Goal: Task Accomplishment & Management: Manage account settings

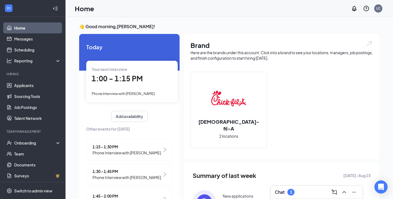
click at [307, 191] on div "Chat 3" at bounding box center [317, 191] width 84 height 9
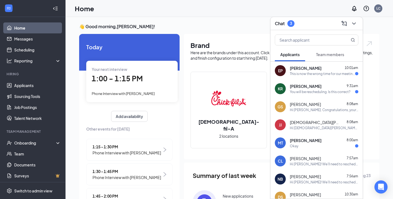
click at [321, 73] on div "This is now the wrong time for our meeting correct?" at bounding box center [322, 73] width 65 height 5
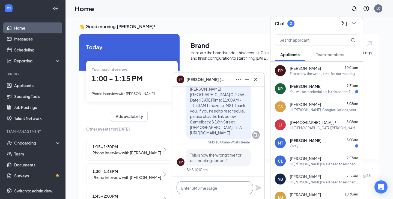
click at [206, 188] on textarea at bounding box center [215, 187] width 76 height 13
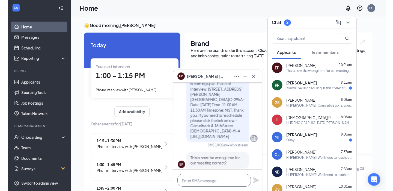
scroll to position [-9, 0]
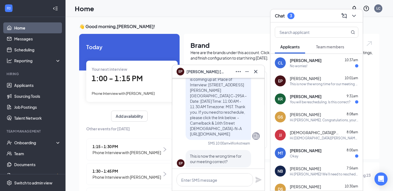
click at [330, 83] on div "This is now the wrong time for our meeting correct?" at bounding box center [324, 84] width 69 height 5
click at [206, 181] on textarea at bounding box center [215, 179] width 76 height 13
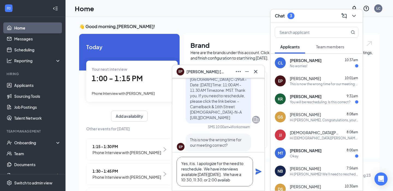
scroll to position [6, 0]
type textarea "Yes, it is. I apologize for the need to reschedule. We have interviews availabl…"
click at [257, 170] on icon "Plane" at bounding box center [259, 172] width 6 height 6
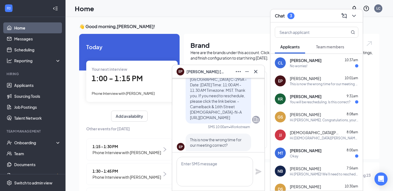
scroll to position [0, 0]
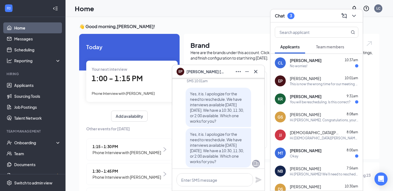
click at [322, 98] on div "[PERSON_NAME] 9:31am" at bounding box center [324, 96] width 69 height 5
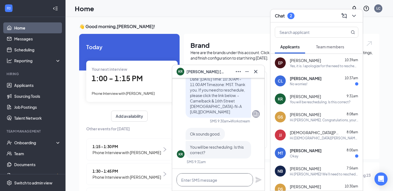
click at [195, 180] on textarea at bounding box center [215, 179] width 76 height 13
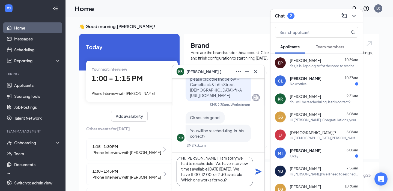
scroll to position [11, 0]
type textarea "Hi, [PERSON_NAME]. I am sorry we had to reschedule. We have interview times ava…"
click at [257, 172] on icon "Plane" at bounding box center [258, 171] width 7 height 7
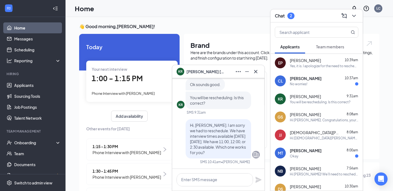
scroll to position [0, 0]
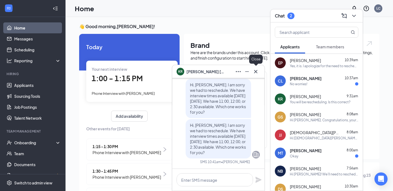
click at [257, 72] on icon "Cross" at bounding box center [256, 71] width 7 height 7
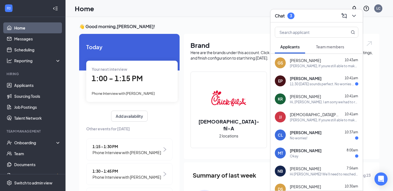
click at [315, 81] on span "[PERSON_NAME]" at bounding box center [306, 78] width 32 height 5
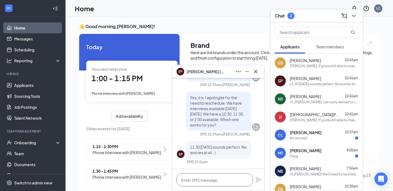
click at [202, 184] on textarea at bounding box center [215, 179] width 76 height 13
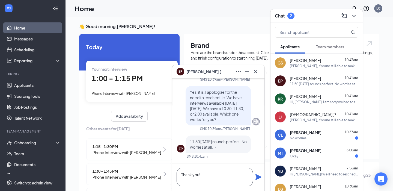
type textarea "Thank you!"
click at [256, 178] on icon "Plane" at bounding box center [258, 177] width 7 height 7
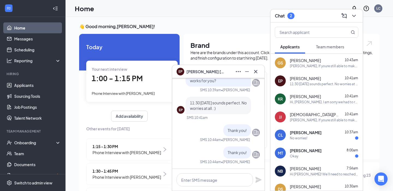
click at [314, 64] on div "[PERSON_NAME], If youre still able to make it your initial interview time at 12…" at bounding box center [324, 66] width 69 height 5
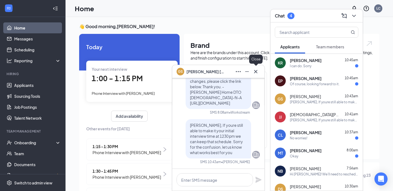
click at [256, 70] on icon "Cross" at bounding box center [256, 71] width 7 height 7
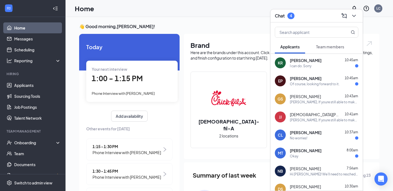
click at [315, 62] on div "[PERSON_NAME] 10:45am" at bounding box center [324, 60] width 69 height 5
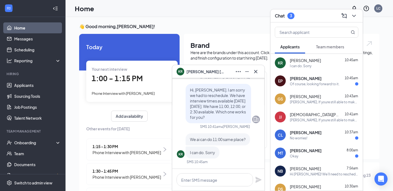
click at [330, 0] on html "Home Messages Scheduling Reporting Hiring Applicants Sourcing Tools Job Posting…" at bounding box center [196, 95] width 393 height 191
click at [197, 181] on textarea at bounding box center [215, 179] width 76 height 13
type textarea "Thank you!"
click at [258, 179] on icon "Plane" at bounding box center [259, 180] width 6 height 6
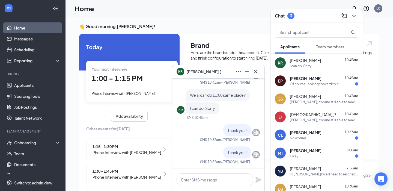
click at [323, 83] on div "Of course, looking forward to it." at bounding box center [315, 84] width 50 height 5
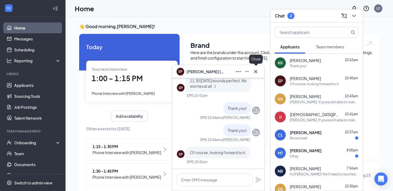
click at [255, 72] on icon "Cross" at bounding box center [255, 71] width 3 height 3
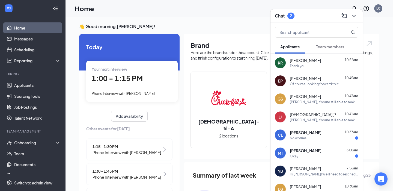
click at [316, 139] on div "No worries!" at bounding box center [324, 138] width 69 height 5
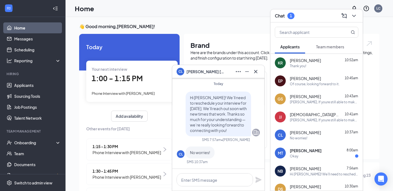
scroll to position [0, 0]
click at [201, 180] on textarea at bounding box center [215, 179] width 76 height 13
type textarea "I"
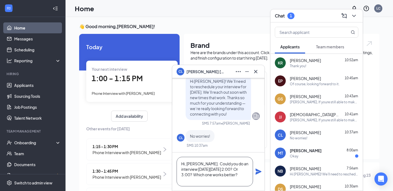
type textarea "Hi, [PERSON_NAME]. Could you do an interview [DATE][DATE] 2:00? Or 3:00? Which …"
click at [259, 170] on icon "Plane" at bounding box center [258, 171] width 7 height 7
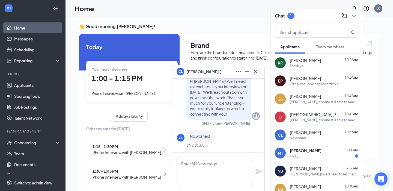
scroll to position [0, 0]
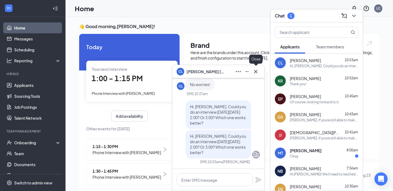
click at [258, 71] on icon "Cross" at bounding box center [256, 71] width 7 height 7
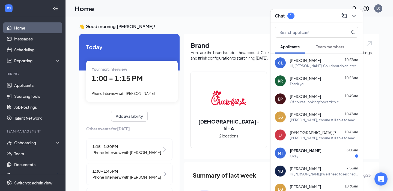
click at [306, 150] on span "[PERSON_NAME]" at bounding box center [306, 150] width 32 height 5
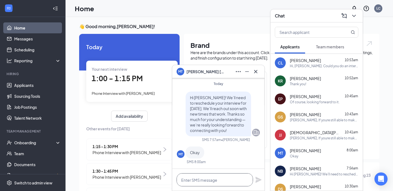
click at [205, 179] on textarea at bounding box center [215, 179] width 76 height 13
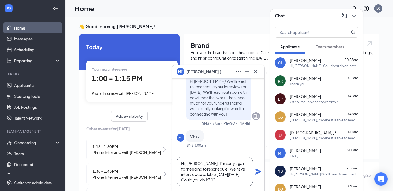
type textarea "Hi, [PERSON_NAME]. I'm sorry again for needing to reschedule. We have interview…"
click at [259, 171] on icon "Plane" at bounding box center [259, 172] width 6 height 6
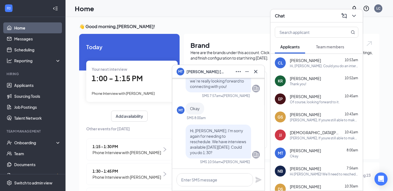
scroll to position [0, 0]
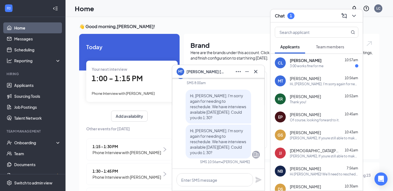
click at [306, 61] on span "[PERSON_NAME]" at bounding box center [306, 60] width 32 height 5
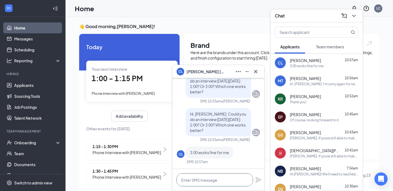
click at [204, 182] on textarea at bounding box center [215, 179] width 76 height 13
type textarea "w"
type textarea "Awesome!!!"
click at [259, 181] on icon "Plane" at bounding box center [259, 180] width 6 height 6
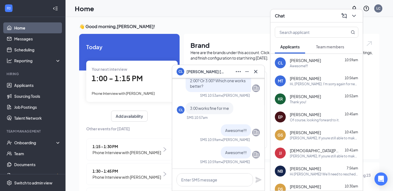
scroll to position [76, 0]
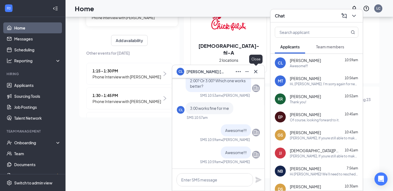
click at [256, 73] on icon "Cross" at bounding box center [256, 71] width 7 height 7
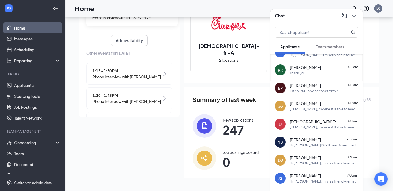
scroll to position [42, 0]
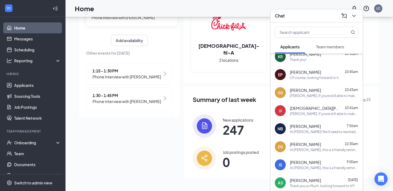
click at [326, 163] on div "[PERSON_NAME] 9:00am" at bounding box center [324, 161] width 69 height 5
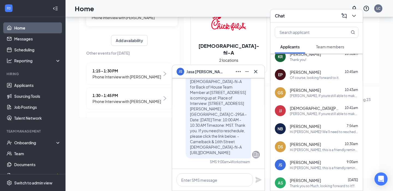
scroll to position [0, 0]
click at [314, 149] on div "Hi [PERSON_NAME], this is a friendly reminder. Your in-person interview with [D…" at bounding box center [324, 149] width 69 height 5
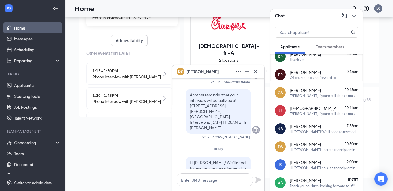
scroll to position [-142, 0]
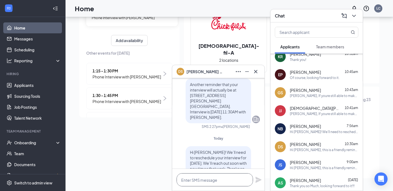
click at [201, 183] on textarea at bounding box center [215, 179] width 76 height 13
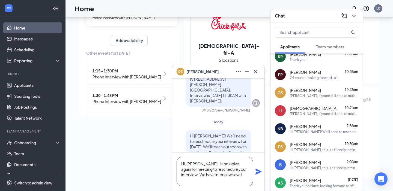
scroll to position [0, 0]
click at [261, 1] on div "Home LC" at bounding box center [230, 8] width 328 height 17
click at [247, 179] on textarea "Hi, [PERSON_NAME]. I apologize again for needing to reschedule your interview. …" at bounding box center [215, 171] width 76 height 29
type textarea "Hi, [PERSON_NAME]. I apologize again for needing to reschedule your interview. …"
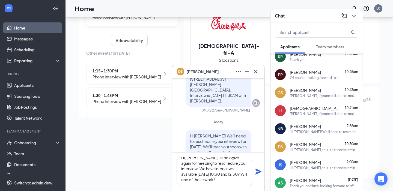
click at [259, 172] on icon "Plane" at bounding box center [258, 171] width 7 height 7
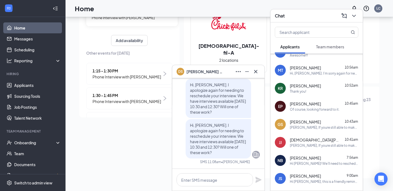
scroll to position [46, 0]
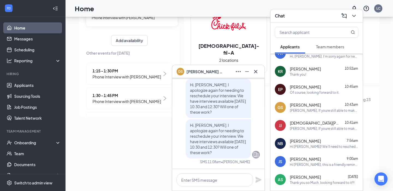
click at [323, 149] on div "NB [PERSON_NAME] 7:56am Hi [PERSON_NAME]! We’ll need to reschedule your intervi…" at bounding box center [317, 143] width 92 height 18
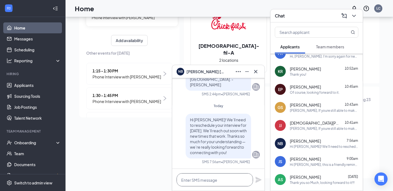
click at [204, 179] on textarea at bounding box center [215, 179] width 76 height 13
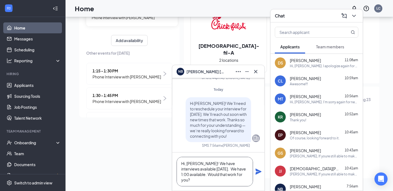
scroll to position [6, 0]
type textarea "Hi, [PERSON_NAME]! We have interviews available [DATE]. We have 1:00 available.…"
click at [260, 171] on icon "Plane" at bounding box center [259, 172] width 6 height 6
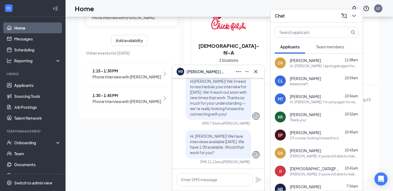
scroll to position [0, 0]
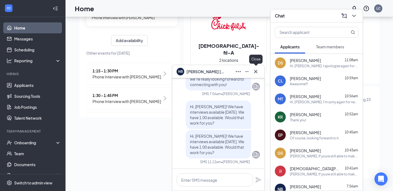
click at [256, 71] on icon "Cross" at bounding box center [256, 71] width 7 height 7
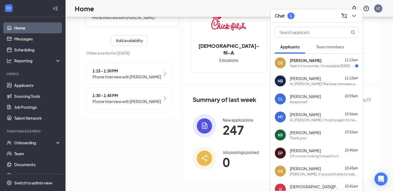
click at [321, 64] on div "Yeah it's no worries. I'm available [DATE] @12:30" at bounding box center [322, 66] width 65 height 5
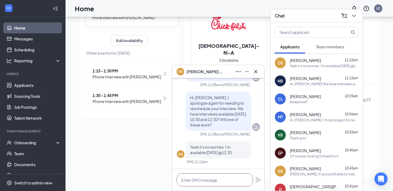
click at [201, 183] on textarea at bounding box center [215, 179] width 76 height 13
type textarea "Perfect! I'll put that in for you!"
click at [259, 179] on icon "Plane" at bounding box center [259, 180] width 6 height 6
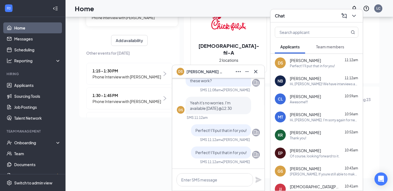
click at [317, 86] on div "NB [PERSON_NAME] 11:12am Hi, [PERSON_NAME]! We have interviews available [DATE]…" at bounding box center [317, 81] width 92 height 18
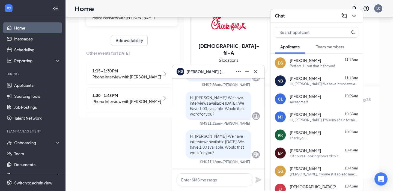
click at [315, 115] on div "[PERSON_NAME] 10:56am" at bounding box center [324, 114] width 69 height 5
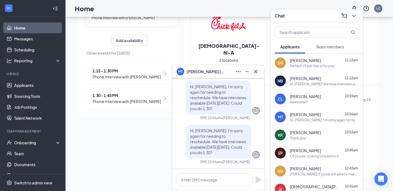
click at [320, 78] on div "[PERSON_NAME] 11:12am" at bounding box center [324, 78] width 69 height 5
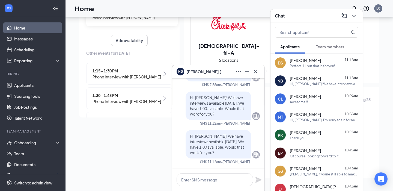
click at [317, 60] on div "[PERSON_NAME] 11:12am" at bounding box center [324, 60] width 69 height 5
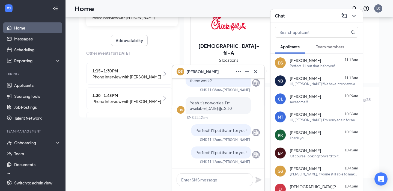
click at [306, 116] on span "[PERSON_NAME]" at bounding box center [305, 114] width 31 height 5
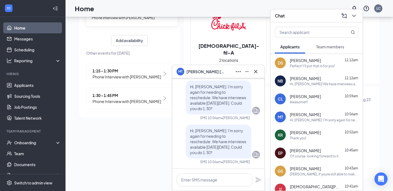
click at [301, 84] on div "Hi, [PERSON_NAME]! We have interviews available [DATE]. We have 1:00 available.…" at bounding box center [324, 84] width 69 height 5
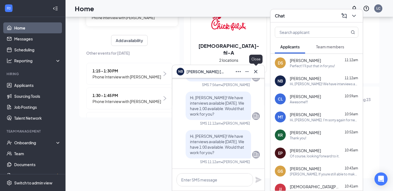
click at [257, 72] on icon "Cross" at bounding box center [256, 71] width 7 height 7
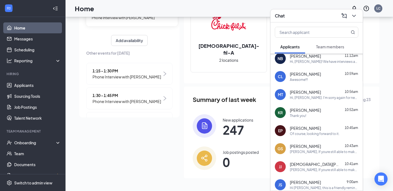
scroll to position [31, 0]
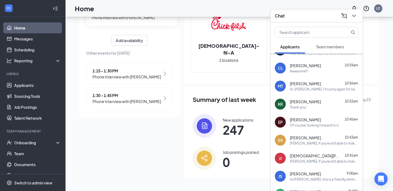
click at [326, 176] on div "[PERSON_NAME] 9:00am" at bounding box center [324, 173] width 69 height 5
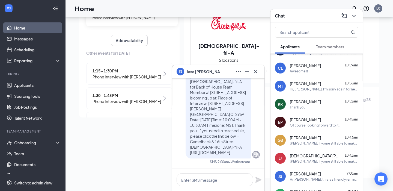
scroll to position [0, 0]
click at [196, 180] on textarea at bounding box center [215, 179] width 76 height 13
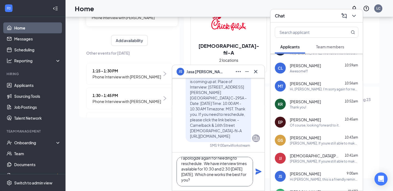
scroll to position [11, 0]
type textarea "I apologize again for needing to reschedule. We have interview times available …"
click at [259, 170] on icon "Plane" at bounding box center [259, 172] width 6 height 6
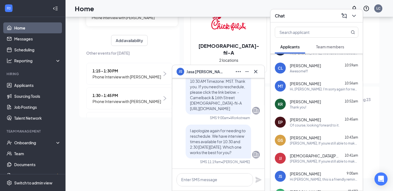
scroll to position [0, 0]
click at [257, 71] on icon "Cross" at bounding box center [256, 71] width 7 height 7
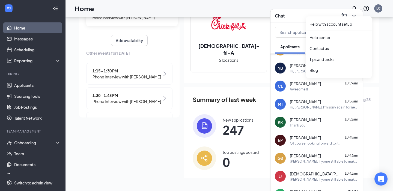
click at [353, 16] on div "Help with account setup Help center Contact us Tips and tricks Blog" at bounding box center [339, 46] width 66 height 63
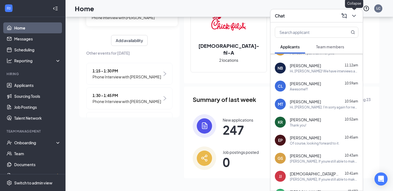
click at [354, 17] on icon "ChevronDown" at bounding box center [354, 16] width 7 height 7
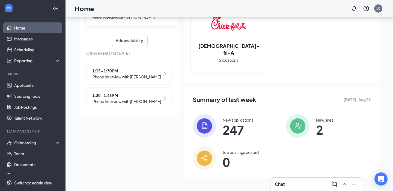
click at [298, 184] on div "Chat" at bounding box center [317, 184] width 84 height 9
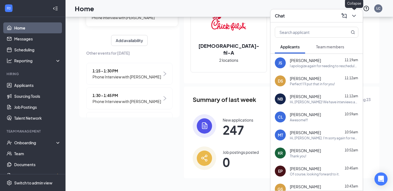
click at [355, 16] on icon "ChevronDown" at bounding box center [354, 16] width 7 height 7
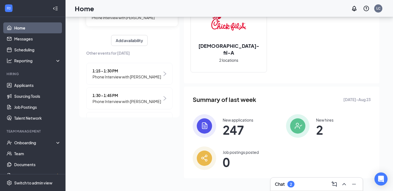
click at [306, 184] on div "Chat 2" at bounding box center [317, 184] width 84 height 9
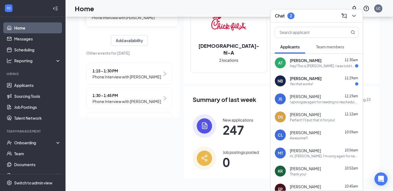
click at [328, 78] on div "[PERSON_NAME] 11:29am" at bounding box center [324, 78] width 69 height 5
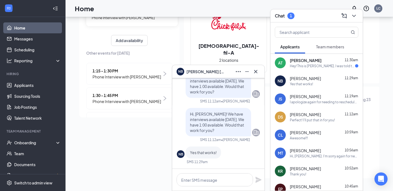
click at [239, 150] on div "NB Yes that works!" at bounding box center [218, 152] width 83 height 12
click at [211, 172] on div at bounding box center [218, 180] width 92 height 22
click at [208, 183] on textarea at bounding box center [215, 179] width 76 height 13
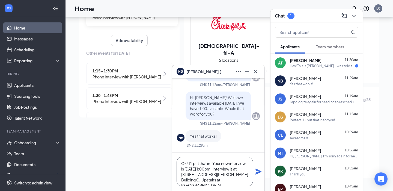
scroll to position [6, 0]
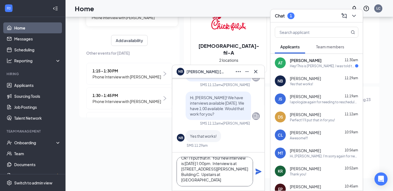
type textarea "Ok! I'll put that in. Your new interview is [DATE] 1:00pm. Interview is at [STR…"
click at [259, 170] on icon "Plane" at bounding box center [258, 171] width 7 height 7
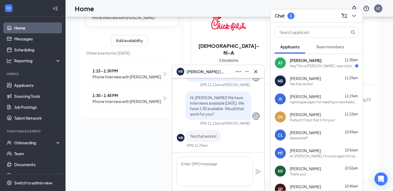
scroll to position [0, 0]
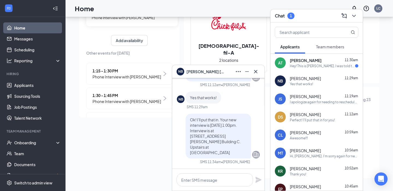
click at [302, 68] on div "Hey! This is [PERSON_NAME]. I was told that I'd receive correspondence regardin…" at bounding box center [322, 66] width 65 height 5
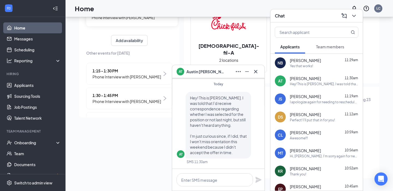
click at [303, 64] on div "Yes that works!" at bounding box center [301, 66] width 23 height 5
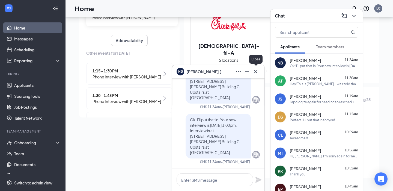
click at [256, 73] on icon "Cross" at bounding box center [256, 71] width 7 height 7
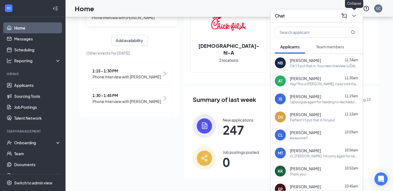
click at [354, 19] on icon "ChevronDown" at bounding box center [354, 16] width 7 height 7
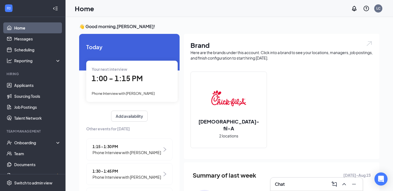
click at [292, 182] on div "Chat" at bounding box center [317, 184] width 84 height 9
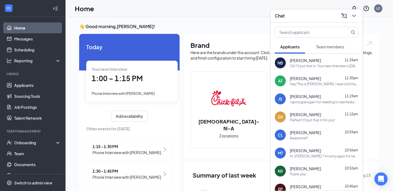
click at [383, 48] on div "👋 Good morning, [PERSON_NAME] ! [DATE] Your next interview 1:00 - 1:15 PM Phone…" at bounding box center [229, 141] width 309 height 237
click at [356, 16] on icon "ChevronDown" at bounding box center [354, 16] width 7 height 7
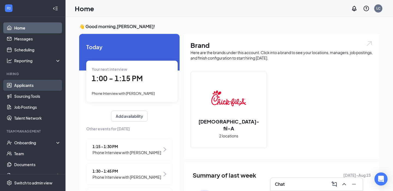
click at [32, 86] on link "Applicants" at bounding box center [37, 85] width 47 height 11
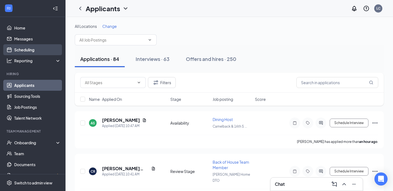
click at [27, 48] on link "Scheduling" at bounding box center [37, 49] width 47 height 11
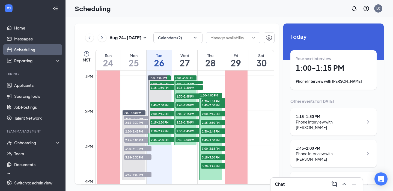
scroll to position [450, 0]
click at [184, 127] on div at bounding box center [185, 111] width 23 height 70
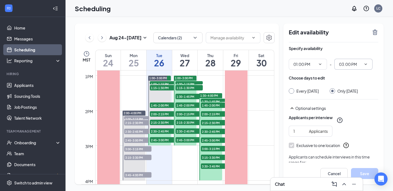
click at [366, 64] on icon "ChevronDown" at bounding box center [366, 64] width 4 height 4
click at [351, 129] on div "04:00 AM" at bounding box center [347, 131] width 16 height 6
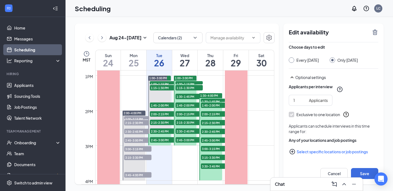
scroll to position [36, 0]
click at [363, 172] on button "Save" at bounding box center [364, 173] width 27 height 11
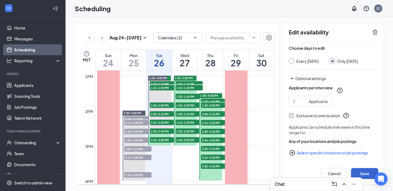
click at [368, 175] on button "Save" at bounding box center [364, 173] width 27 height 11
click at [365, 170] on button "Save" at bounding box center [364, 173] width 27 height 11
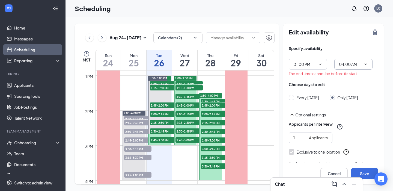
scroll to position [0, 0]
click at [366, 62] on icon "ChevronDown" at bounding box center [366, 64] width 4 height 4
click at [362, 130] on div "04:00 PM" at bounding box center [353, 133] width 29 height 6
type input "04:00 PM"
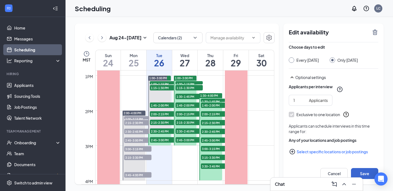
click at [364, 173] on button "Save" at bounding box center [364, 173] width 27 height 11
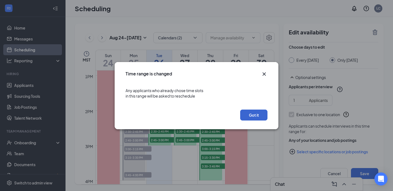
click at [252, 117] on button "Got it" at bounding box center [253, 115] width 27 height 11
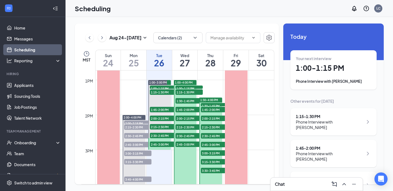
scroll to position [445, 0]
click at [208, 179] on div at bounding box center [210, 141] width 23 height 87
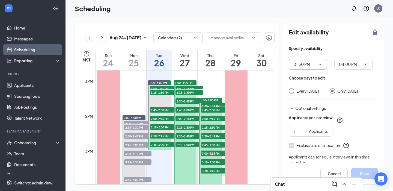
click at [321, 63] on icon "ChevronDown" at bounding box center [320, 64] width 4 height 4
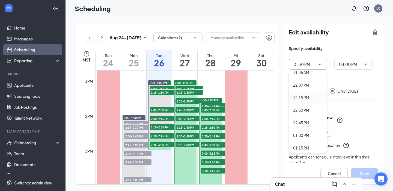
scroll to position [600, 0]
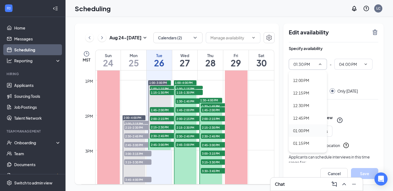
click at [307, 131] on div "01:00 PM" at bounding box center [301, 131] width 16 height 6
type input "01:00 PM"
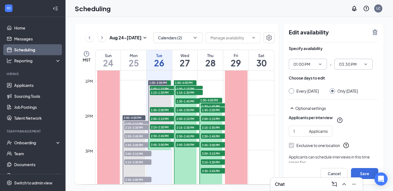
click at [366, 63] on icon "ChevronDown" at bounding box center [366, 64] width 4 height 4
click at [363, 147] on div "04:00 PM" at bounding box center [353, 147] width 29 height 6
type input "04:00 PM"
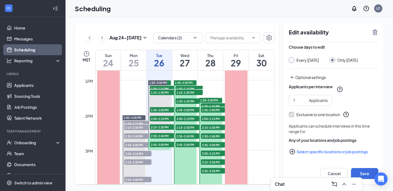
scroll to position [36, 0]
click at [358, 172] on button "Save" at bounding box center [364, 173] width 27 height 11
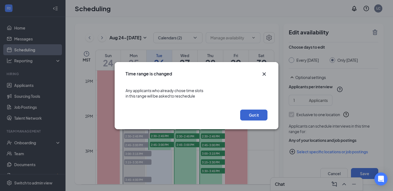
click at [258, 115] on button "Got it" at bounding box center [253, 115] width 27 height 11
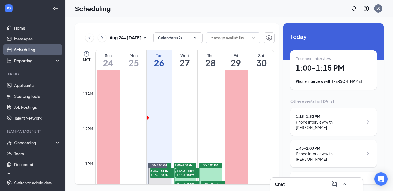
scroll to position [353, 0]
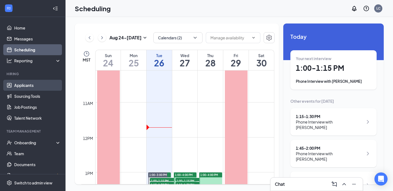
click at [33, 84] on link "Applicants" at bounding box center [37, 85] width 47 height 11
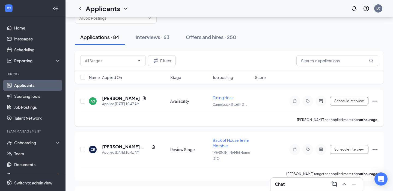
scroll to position [25, 0]
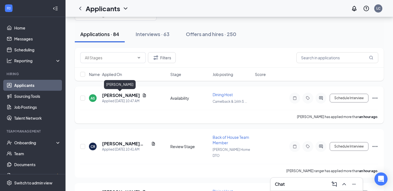
click at [123, 95] on h5 "[PERSON_NAME]" at bounding box center [121, 95] width 38 height 6
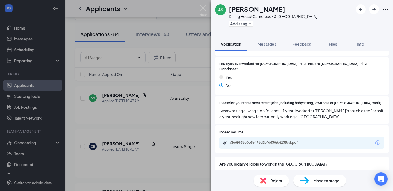
scroll to position [152, 0]
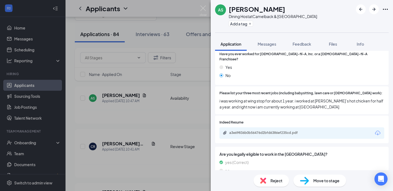
click at [276, 180] on span "Reject" at bounding box center [277, 181] width 12 height 6
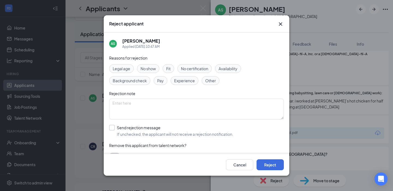
click at [111, 130] on div at bounding box center [111, 127] width 5 height 5
click at [111, 130] on input "Send rejection message If unchecked, the applicant will not receive a rejection…" at bounding box center [171, 131] width 124 height 12
checkbox input "true"
click at [268, 167] on button "Reject" at bounding box center [270, 164] width 27 height 11
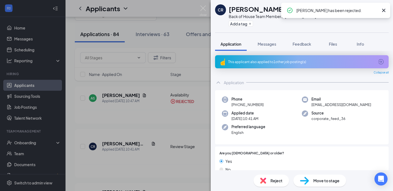
click at [383, 11] on icon "Cross" at bounding box center [384, 10] width 7 height 7
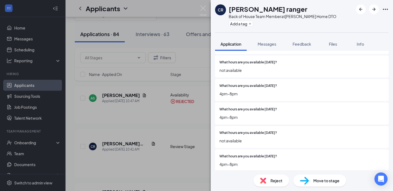
scroll to position [503, 0]
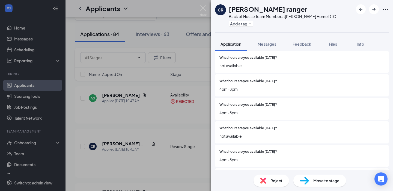
click at [271, 183] on span "Reject" at bounding box center [277, 181] width 12 height 6
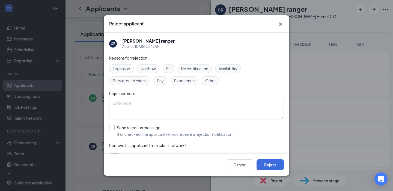
click at [114, 127] on div at bounding box center [111, 127] width 5 height 5
click at [114, 127] on input "Send rejection message If unchecked, the applicant will not receive a rejection…" at bounding box center [171, 131] width 124 height 12
checkbox input "true"
click at [266, 163] on button "Reject" at bounding box center [270, 164] width 27 height 11
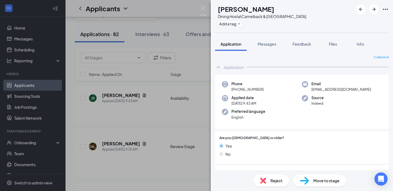
click at [270, 185] on div "Reject" at bounding box center [272, 181] width 36 height 12
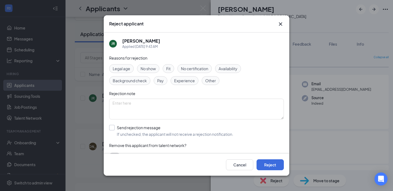
click at [114, 127] on div at bounding box center [111, 127] width 5 height 5
click at [114, 127] on input "Send rejection message If unchecked, the applicant will not receive a rejection…" at bounding box center [171, 131] width 124 height 12
checkbox input "true"
click at [267, 164] on button "Reject" at bounding box center [270, 164] width 27 height 11
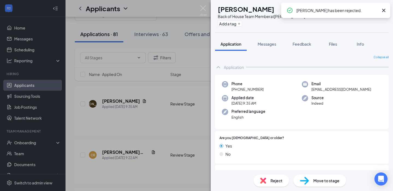
click at [384, 11] on icon "Cross" at bounding box center [384, 10] width 7 height 7
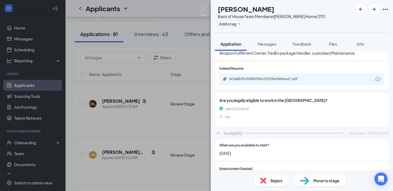
scroll to position [201, 0]
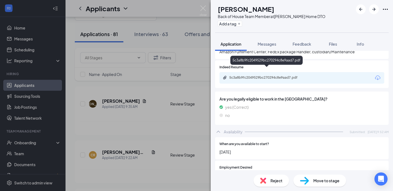
click at [270, 75] on div "5c3a8b9fc2049529bc270294c8e9aad7.pdf" at bounding box center [267, 77] width 76 height 4
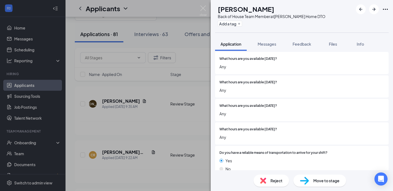
scroll to position [493, 0]
click at [320, 181] on span "Move to stage" at bounding box center [327, 181] width 26 height 6
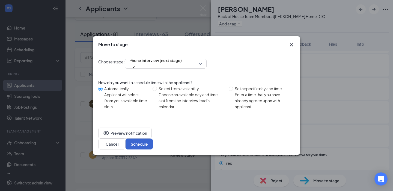
click at [153, 138] on button "Schedule" at bounding box center [139, 143] width 27 height 11
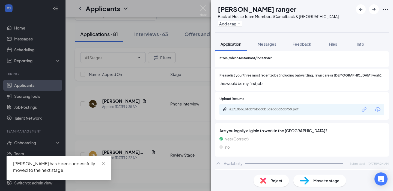
scroll to position [210, 0]
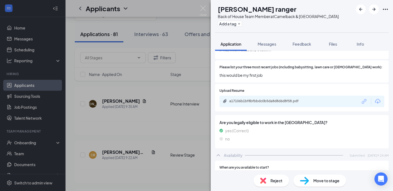
click at [271, 185] on div "Reject" at bounding box center [272, 181] width 36 height 12
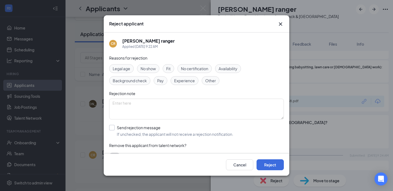
click at [111, 129] on div at bounding box center [111, 127] width 5 height 5
click at [111, 129] on input "Send rejection message If unchecked, the applicant will not receive a rejection…" at bounding box center [171, 131] width 124 height 12
checkbox input "true"
click at [267, 166] on button "Reject" at bounding box center [270, 164] width 27 height 11
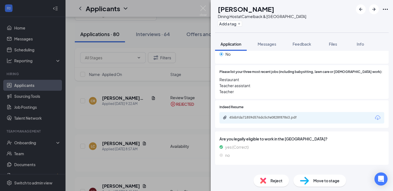
scroll to position [173, 0]
click at [272, 178] on span "Reject" at bounding box center [277, 181] width 12 height 6
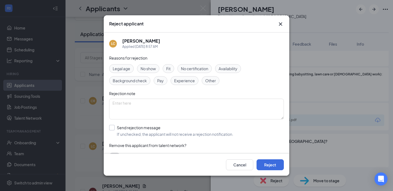
click at [114, 128] on div at bounding box center [111, 127] width 5 height 5
click at [114, 128] on input "Send rejection message If unchecked, the applicant will not receive a rejection…" at bounding box center [171, 131] width 124 height 12
checkbox input "true"
click at [266, 162] on button "Reject" at bounding box center [270, 164] width 27 height 11
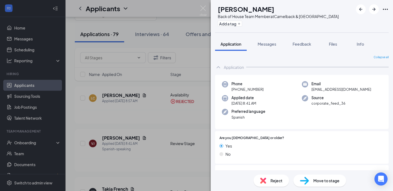
click at [274, 181] on span "Reject" at bounding box center [277, 181] width 12 height 6
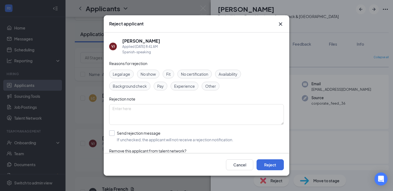
click at [113, 133] on div at bounding box center [111, 132] width 5 height 5
click at [113, 133] on input "Send rejection message If unchecked, the applicant will not receive a rejection…" at bounding box center [171, 136] width 124 height 12
checkbox input "true"
click at [267, 163] on button "Reject" at bounding box center [270, 164] width 27 height 11
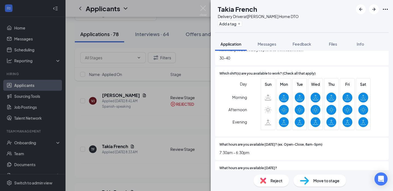
scroll to position [441, 0]
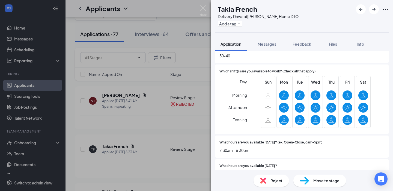
click at [315, 181] on span "Move to stage" at bounding box center [327, 181] width 26 height 6
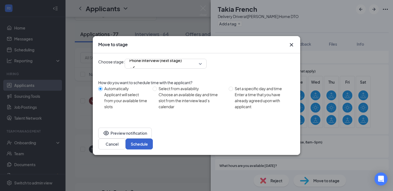
click at [153, 138] on button "Schedule" at bounding box center [139, 143] width 27 height 11
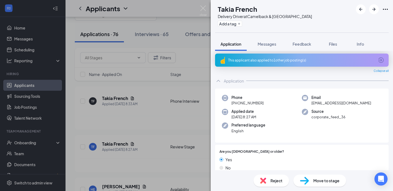
scroll to position [2, 0]
click at [273, 181] on span "Reject" at bounding box center [277, 181] width 12 height 6
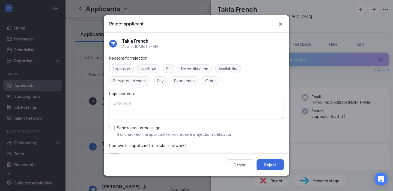
click at [113, 128] on div at bounding box center [111, 127] width 5 height 5
click at [113, 128] on input "Send rejection message If unchecked, the applicant will not receive a rejection…" at bounding box center [171, 131] width 124 height 12
checkbox input "true"
click at [273, 165] on button "Reject" at bounding box center [270, 164] width 27 height 11
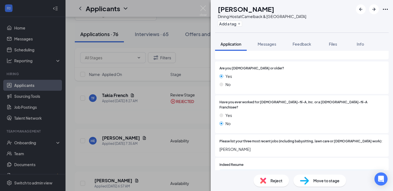
scroll to position [80, 0]
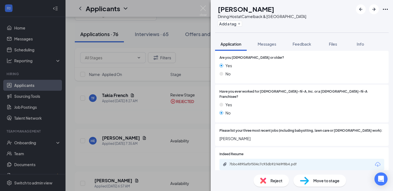
click at [271, 183] on span "Reject" at bounding box center [277, 181] width 12 height 6
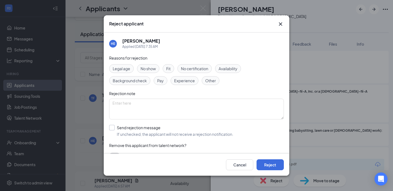
click at [113, 126] on div at bounding box center [111, 127] width 5 height 5
click at [113, 126] on input "Send rejection message If unchecked, the applicant will not receive a rejection…" at bounding box center [171, 131] width 124 height 12
checkbox input "true"
click at [274, 161] on button "Reject" at bounding box center [270, 164] width 27 height 11
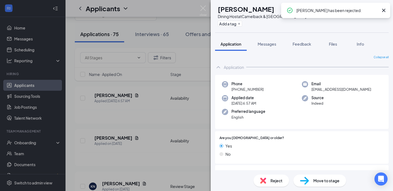
click at [384, 7] on icon "Cross" at bounding box center [384, 10] width 7 height 7
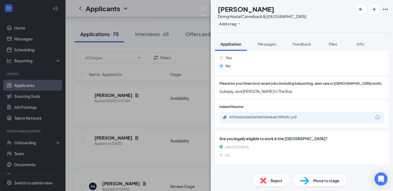
scroll to position [161, 0]
click at [276, 180] on span "Reject" at bounding box center [277, 181] width 12 height 6
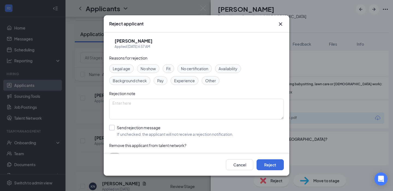
click at [111, 127] on input "Send rejection message If unchecked, the applicant will not receive a rejection…" at bounding box center [171, 131] width 124 height 12
checkbox input "true"
click at [273, 167] on button "Reject" at bounding box center [270, 164] width 27 height 11
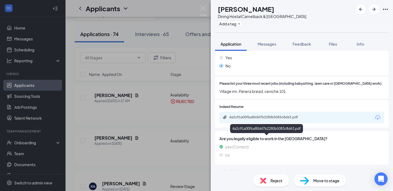
scroll to position [161, 0]
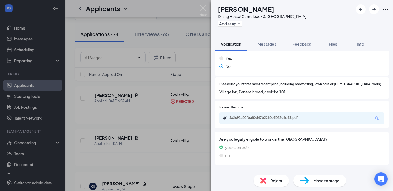
click at [276, 182] on span "Reject" at bounding box center [277, 181] width 12 height 6
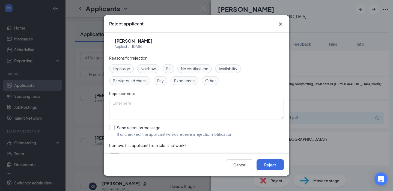
click at [113, 126] on div at bounding box center [111, 127] width 5 height 5
click at [113, 126] on input "Send rejection message If unchecked, the applicant will not receive a rejection…" at bounding box center [171, 131] width 124 height 12
checkbox input "true"
click at [270, 170] on button "Reject" at bounding box center [270, 164] width 27 height 11
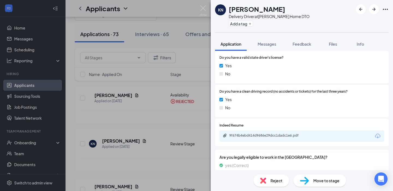
scroll to position [220, 0]
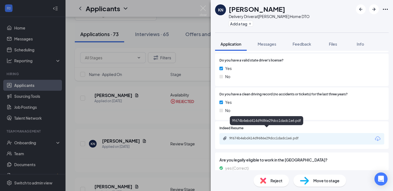
click at [267, 136] on div "9f674b4ebd414d9686e29dcc1dadc1e6.pdf" at bounding box center [267, 138] width 76 height 4
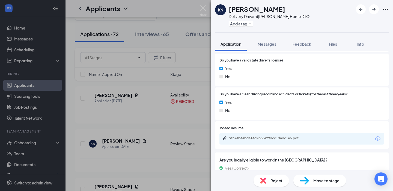
click at [274, 184] on div "Reject" at bounding box center [272, 181] width 36 height 12
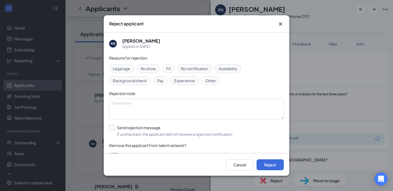
click at [114, 129] on div at bounding box center [111, 127] width 5 height 5
click at [114, 129] on input "Send rejection message If unchecked, the applicant will not receive a rejection…" at bounding box center [171, 131] width 124 height 12
checkbox input "true"
click at [268, 164] on button "Reject" at bounding box center [270, 164] width 27 height 11
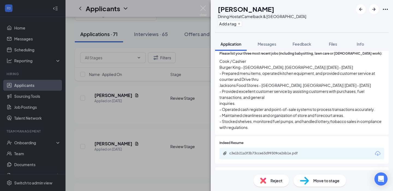
scroll to position [190, 0]
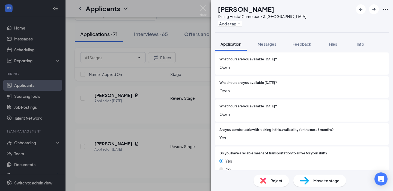
click at [279, 179] on span "Reject" at bounding box center [277, 181] width 12 height 6
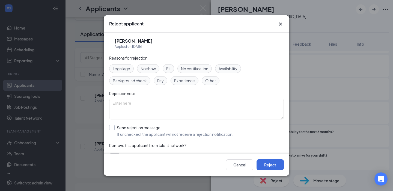
click at [113, 128] on div at bounding box center [111, 127] width 5 height 5
click at [113, 128] on input "Send rejection message If unchecked, the applicant will not receive a rejection…" at bounding box center [171, 131] width 124 height 12
checkbox input "true"
click at [267, 165] on button "Reject" at bounding box center [270, 164] width 27 height 11
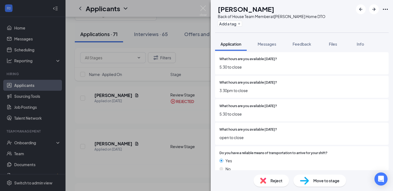
scroll to position [522, 0]
click at [275, 180] on span "Reject" at bounding box center [277, 181] width 12 height 6
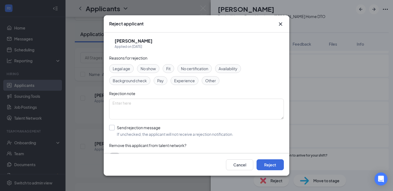
click at [116, 126] on label "Send rejection message If unchecked, the applicant will not receive a rejection…" at bounding box center [171, 131] width 124 height 12
click at [116, 126] on input "Send rejection message If unchecked, the applicant will not receive a rejection…" at bounding box center [171, 131] width 124 height 12
checkbox input "true"
click at [264, 164] on button "Reject" at bounding box center [270, 164] width 27 height 11
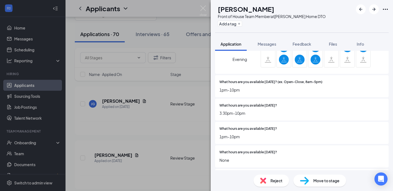
scroll to position [482, 0]
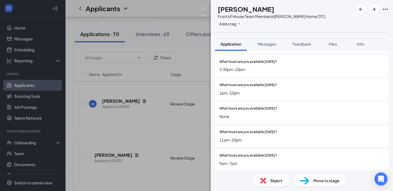
click at [271, 182] on span "Reject" at bounding box center [277, 181] width 12 height 6
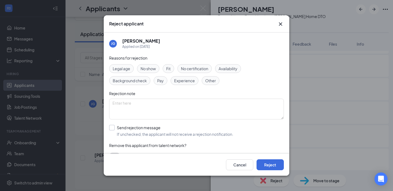
click at [111, 128] on div at bounding box center [111, 127] width 5 height 5
click at [111, 128] on input "Send rejection message If unchecked, the applicant will not receive a rejection…" at bounding box center [171, 131] width 124 height 12
checkbox input "true"
click at [271, 167] on button "Reject" at bounding box center [270, 164] width 27 height 11
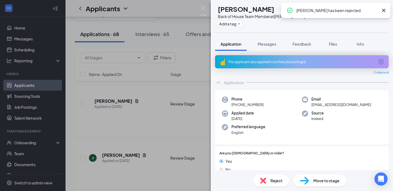
click at [385, 10] on icon "Cross" at bounding box center [384, 10] width 7 height 7
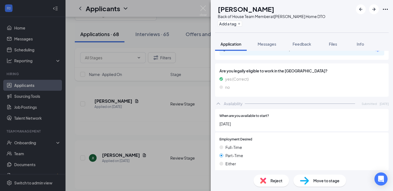
scroll to position [324, 0]
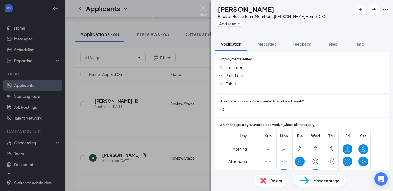
click at [276, 180] on span "Reject" at bounding box center [277, 181] width 12 height 6
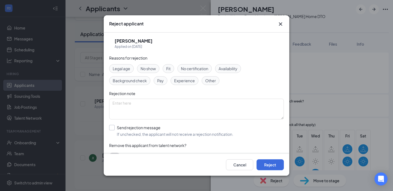
click at [113, 127] on div at bounding box center [111, 127] width 5 height 5
click at [113, 127] on input "Send rejection message If unchecked, the applicant will not receive a rejection…" at bounding box center [171, 131] width 124 height 12
checkbox input "true"
click at [263, 165] on button "Reject" at bounding box center [270, 164] width 27 height 11
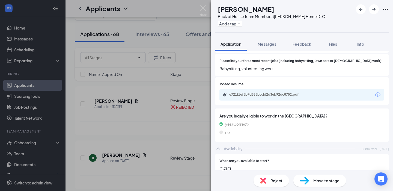
scroll to position [191, 0]
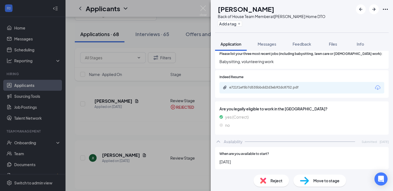
click at [270, 181] on div "Reject" at bounding box center [272, 181] width 36 height 12
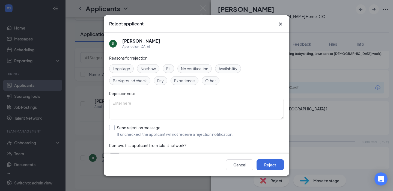
click at [113, 128] on div at bounding box center [111, 127] width 5 height 5
click at [113, 128] on input "Send rejection message If unchecked, the applicant will not receive a rejection…" at bounding box center [171, 131] width 124 height 12
checkbox input "true"
click at [270, 164] on button "Reject" at bounding box center [270, 164] width 27 height 11
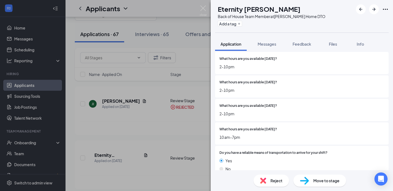
scroll to position [493, 0]
click at [276, 180] on span "Reject" at bounding box center [277, 181] width 12 height 6
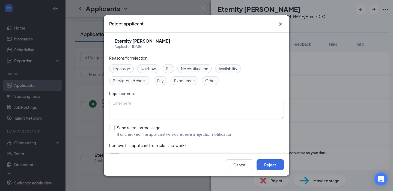
click at [111, 128] on div at bounding box center [111, 127] width 5 height 5
click at [111, 128] on input "Send rejection message If unchecked, the applicant will not receive a rejection…" at bounding box center [171, 131] width 124 height 12
checkbox input "true"
click at [266, 167] on button "Reject" at bounding box center [270, 164] width 27 height 11
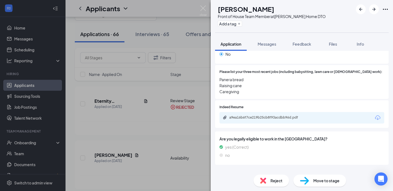
scroll to position [173, 0]
click at [275, 181] on span "Reject" at bounding box center [277, 181] width 12 height 6
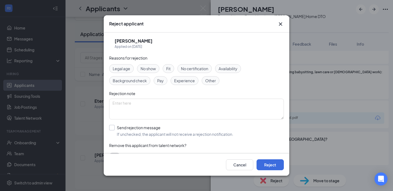
click at [113, 126] on div at bounding box center [111, 127] width 5 height 5
click at [113, 126] on input "Send rejection message If unchecked, the applicant will not receive a rejection…" at bounding box center [171, 131] width 124 height 12
checkbox input "true"
click at [266, 166] on button "Reject" at bounding box center [270, 164] width 27 height 11
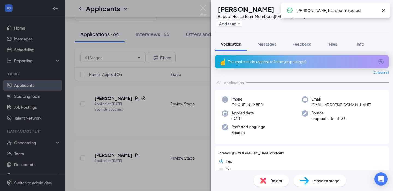
click at [383, 10] on icon "Cross" at bounding box center [384, 10] width 7 height 7
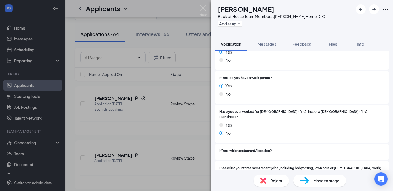
scroll to position [109, 0]
click at [279, 180] on span "Reject" at bounding box center [277, 181] width 12 height 6
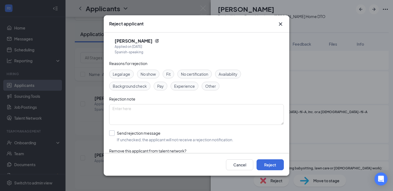
click at [111, 132] on input "Send rejection message If unchecked, the applicant will not receive a rejection…" at bounding box center [171, 136] width 124 height 12
checkbox input "true"
click at [271, 165] on button "Reject" at bounding box center [270, 164] width 27 height 11
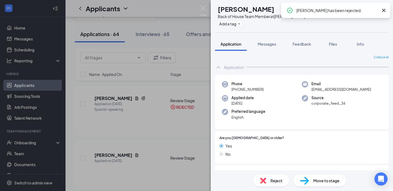
click at [385, 10] on icon "Cross" at bounding box center [384, 10] width 7 height 7
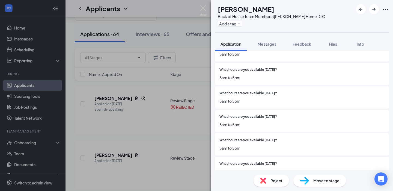
scroll to position [493, 0]
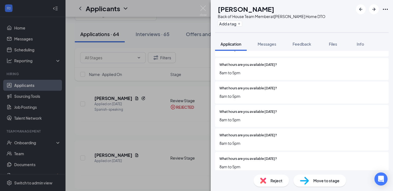
click at [276, 180] on span "Reject" at bounding box center [277, 181] width 12 height 6
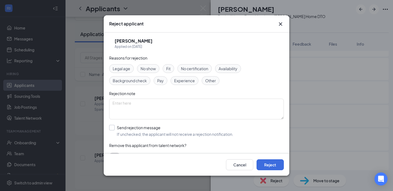
click at [114, 127] on div at bounding box center [111, 127] width 5 height 5
click at [114, 127] on input "Send rejection message If unchecked, the applicant will not receive a rejection…" at bounding box center [171, 131] width 124 height 12
checkbox input "true"
click at [267, 165] on button "Reject" at bounding box center [270, 164] width 27 height 11
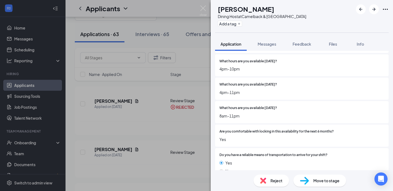
scroll to position [409, 0]
click at [271, 182] on span "Reject" at bounding box center [277, 181] width 12 height 6
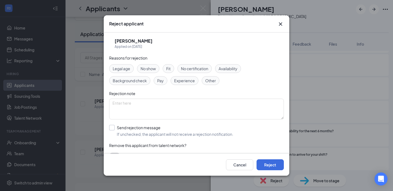
click at [113, 129] on div at bounding box center [111, 127] width 5 height 5
click at [113, 129] on input "Send rejection message If unchecked, the applicant will not receive a rejection…" at bounding box center [171, 131] width 124 height 12
checkbox input "true"
click at [270, 165] on button "Reject" at bounding box center [270, 164] width 27 height 11
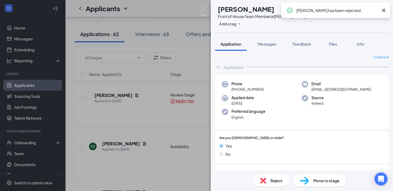
click at [383, 10] on icon "Cross" at bounding box center [384, 10] width 7 height 7
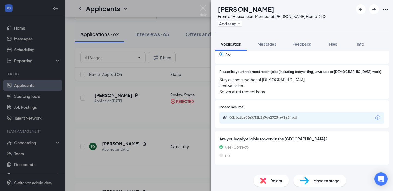
scroll to position [173, 0]
click at [273, 179] on span "Reject" at bounding box center [277, 181] width 12 height 6
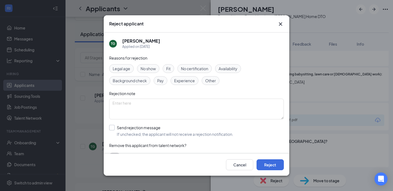
click at [113, 129] on div at bounding box center [111, 127] width 5 height 5
click at [113, 129] on input "Send rejection message If unchecked, the applicant will not receive a rejection…" at bounding box center [171, 131] width 124 height 12
checkbox input "true"
click at [264, 169] on button "Reject" at bounding box center [270, 164] width 27 height 11
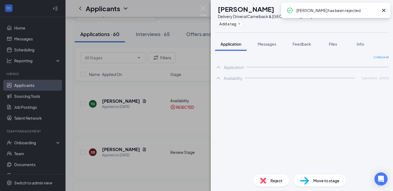
click at [384, 11] on icon "Cross" at bounding box center [384, 10] width 7 height 7
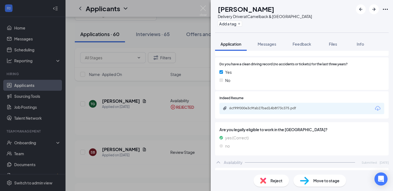
scroll to position [248, 0]
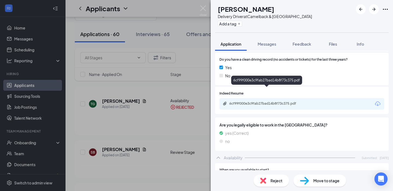
click at [291, 101] on div "6cf99f000e3c9fab27bad14b8f73c375.pdf" at bounding box center [267, 103] width 76 height 4
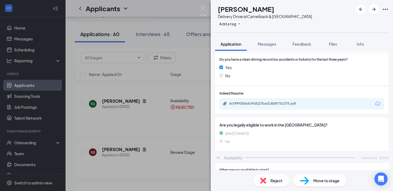
click at [275, 180] on span "Reject" at bounding box center [277, 181] width 12 height 6
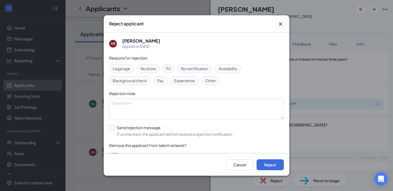
click at [114, 128] on div at bounding box center [111, 127] width 5 height 5
click at [114, 128] on input "Send rejection message If unchecked, the applicant will not receive a rejection…" at bounding box center [171, 131] width 124 height 12
checkbox input "true"
click at [267, 161] on button "Reject" at bounding box center [270, 164] width 27 height 11
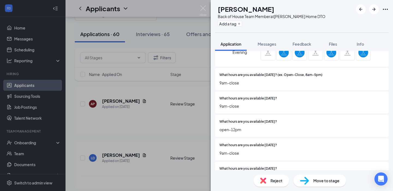
scroll to position [433, 0]
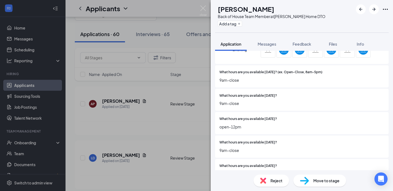
click at [275, 179] on span "Reject" at bounding box center [277, 181] width 12 height 6
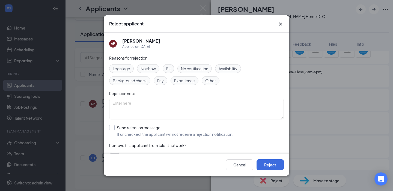
click at [110, 127] on input "Send rejection message If unchecked, the applicant will not receive a rejection…" at bounding box center [171, 131] width 124 height 12
checkbox input "true"
click at [269, 164] on button "Reject" at bounding box center [270, 164] width 27 height 11
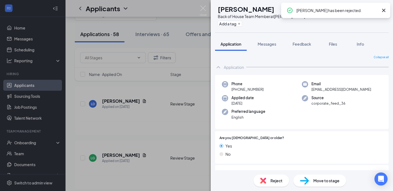
click at [383, 11] on icon "Cross" at bounding box center [383, 10] width 3 height 3
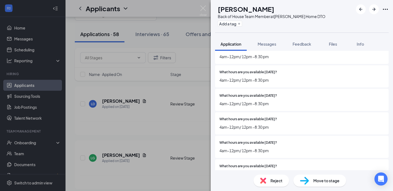
scroll to position [489, 0]
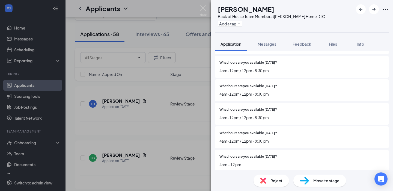
click at [274, 181] on span "Reject" at bounding box center [277, 181] width 12 height 6
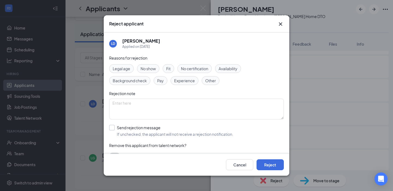
click at [113, 129] on div at bounding box center [111, 127] width 5 height 5
click at [113, 129] on input "Send rejection message If unchecked, the applicant will not receive a rejection…" at bounding box center [171, 131] width 124 height 12
checkbox input "true"
click at [275, 165] on button "Reject" at bounding box center [270, 164] width 27 height 11
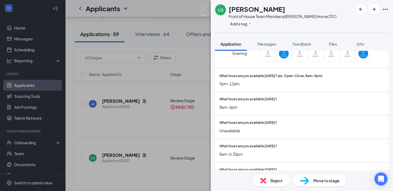
scroll to position [450, 0]
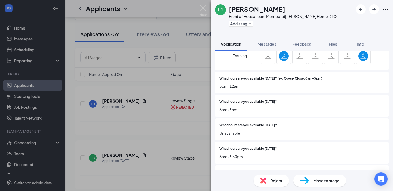
click at [278, 178] on span "Reject" at bounding box center [277, 181] width 12 height 6
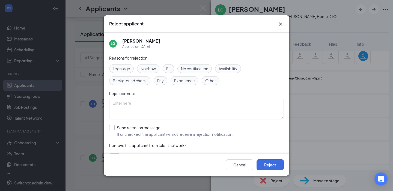
click at [114, 127] on div at bounding box center [111, 127] width 5 height 5
click at [114, 127] on input "Send rejection message If unchecked, the applicant will not receive a rejection…" at bounding box center [171, 131] width 124 height 12
checkbox input "true"
click at [269, 166] on button "Reject" at bounding box center [270, 164] width 27 height 11
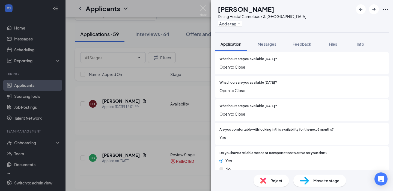
scroll to position [543, 0]
click at [273, 184] on div "Reject" at bounding box center [272, 181] width 36 height 12
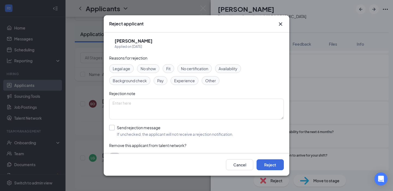
click at [111, 129] on div at bounding box center [111, 127] width 5 height 5
click at [111, 129] on input "Send rejection message If unchecked, the applicant will not receive a rejection…" at bounding box center [171, 131] width 124 height 12
checkbox input "true"
click at [271, 165] on button "Reject" at bounding box center [270, 164] width 27 height 11
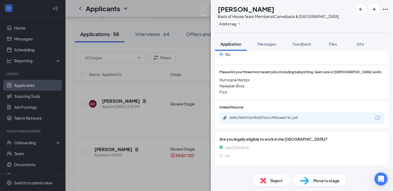
scroll to position [186, 0]
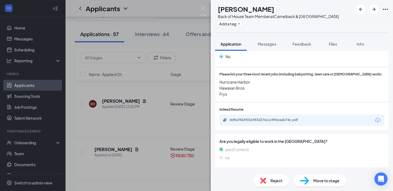
click at [273, 183] on span "Reject" at bounding box center [277, 181] width 12 height 6
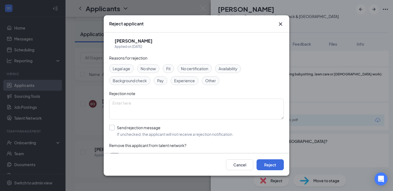
click at [114, 127] on div at bounding box center [111, 127] width 5 height 5
click at [114, 127] on input "Send rejection message If unchecked, the applicant will not receive a rejection…" at bounding box center [171, 131] width 124 height 12
checkbox input "true"
click at [265, 169] on button "Reject" at bounding box center [270, 164] width 27 height 11
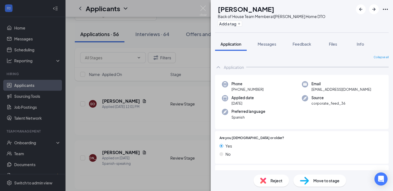
click at [274, 189] on div "Reject Move to stage" at bounding box center [302, 180] width 182 height 21
click at [274, 179] on span "Reject" at bounding box center [277, 181] width 12 height 6
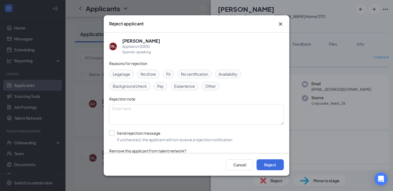
click at [109, 133] on input "Send rejection message If unchecked, the applicant will not receive a rejection…" at bounding box center [171, 136] width 124 height 12
checkbox input "true"
click at [263, 167] on button "Reject" at bounding box center [270, 164] width 27 height 11
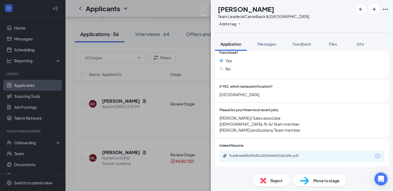
scroll to position [129, 0]
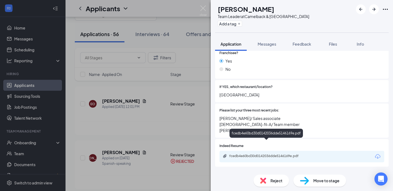
click at [254, 154] on div "fcedb4e60bd30d0142036dde5146169e.pdf" at bounding box center [267, 156] width 76 height 4
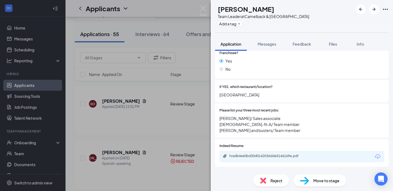
click at [272, 179] on span "Reject" at bounding box center [277, 181] width 12 height 6
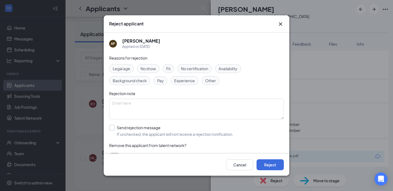
click at [111, 126] on input "Send rejection message If unchecked, the applicant will not receive a rejection…" at bounding box center [171, 131] width 124 height 12
checkbox input "true"
click at [267, 165] on button "Reject" at bounding box center [270, 164] width 27 height 11
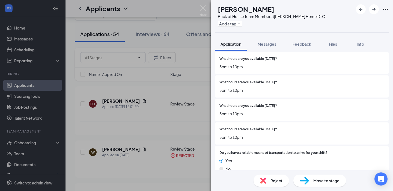
scroll to position [514, 0]
click at [276, 184] on div "Reject" at bounding box center [272, 181] width 36 height 12
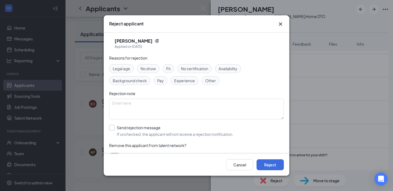
click at [114, 129] on div at bounding box center [111, 127] width 5 height 5
click at [114, 129] on input "Send rejection message If unchecked, the applicant will not receive a rejection…" at bounding box center [171, 131] width 124 height 12
checkbox input "true"
click at [268, 164] on button "Reject" at bounding box center [270, 164] width 27 height 11
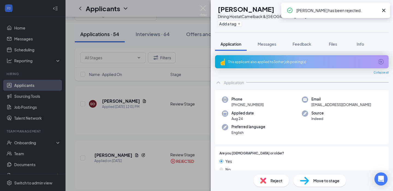
click at [384, 11] on icon "Cross" at bounding box center [383, 10] width 3 height 3
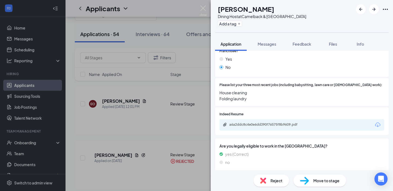
scroll to position [191, 0]
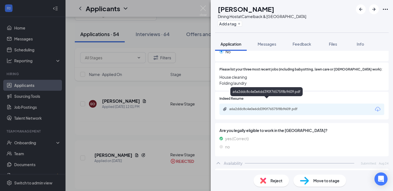
click at [281, 107] on div "a6a2ddc8c4e0e6dd390f76575f8b9609.pdf" at bounding box center [267, 109] width 88 height 5
click at [274, 184] on div "Reject" at bounding box center [272, 181] width 36 height 12
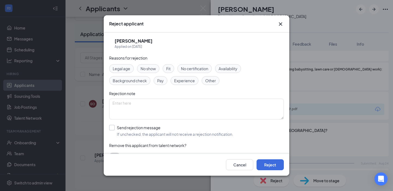
click at [112, 128] on div at bounding box center [111, 127] width 5 height 5
click at [112, 128] on input "Send rejection message If unchecked, the applicant will not receive a rejection…" at bounding box center [171, 131] width 124 height 12
checkbox input "true"
click at [272, 165] on button "Reject" at bounding box center [270, 164] width 27 height 11
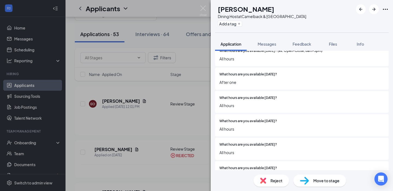
scroll to position [440, 0]
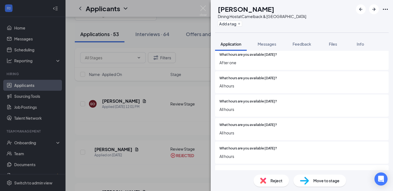
click at [274, 182] on span "Reject" at bounding box center [277, 181] width 12 height 6
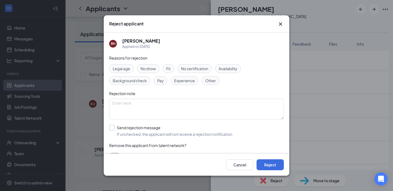
click at [112, 128] on div at bounding box center [111, 127] width 5 height 5
click at [112, 128] on input "Send rejection message If unchecked, the applicant will not receive a rejection…" at bounding box center [171, 131] width 124 height 12
checkbox input "true"
click at [273, 165] on button "Reject" at bounding box center [270, 164] width 27 height 11
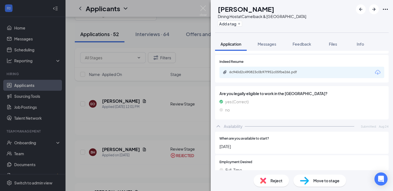
scroll to position [225, 0]
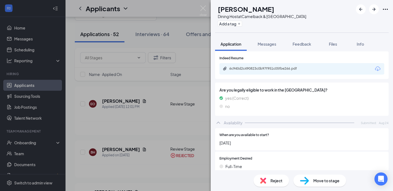
click at [274, 179] on span "Reject" at bounding box center [277, 181] width 12 height 6
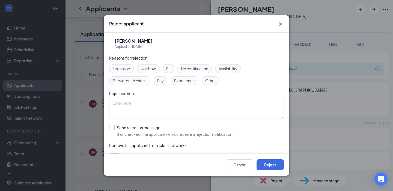
click at [112, 128] on input "Send rejection message If unchecked, the applicant will not receive a rejection…" at bounding box center [171, 131] width 124 height 12
checkbox input "true"
click at [273, 164] on button "Reject" at bounding box center [270, 164] width 27 height 11
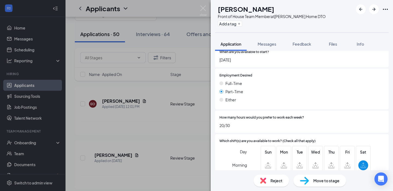
scroll to position [317, 0]
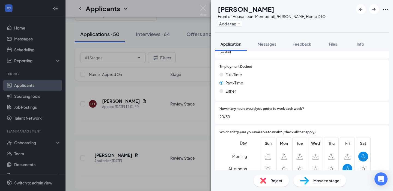
click at [272, 174] on div "Reject Move to stage" at bounding box center [302, 180] width 182 height 21
click at [272, 177] on div "Reject" at bounding box center [272, 181] width 36 height 12
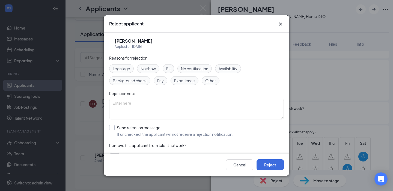
click at [111, 129] on div at bounding box center [111, 127] width 5 height 5
click at [111, 129] on input "Send rejection message If unchecked, the applicant will not receive a rejection…" at bounding box center [171, 131] width 124 height 12
checkbox input "true"
click at [268, 162] on button "Reject" at bounding box center [270, 164] width 27 height 11
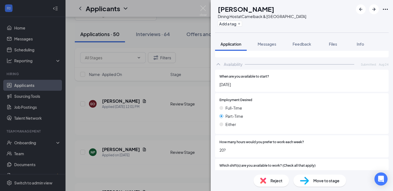
scroll to position [287, 0]
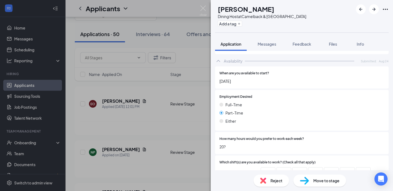
click at [274, 184] on div "Reject" at bounding box center [272, 181] width 36 height 12
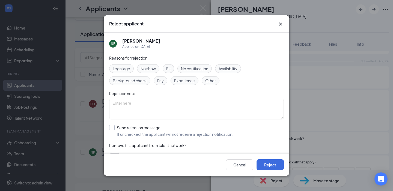
click at [112, 127] on input "Send rejection message If unchecked, the applicant will not receive a rejection…" at bounding box center [171, 131] width 124 height 12
checkbox input "true"
click at [274, 165] on button "Reject" at bounding box center [270, 164] width 27 height 11
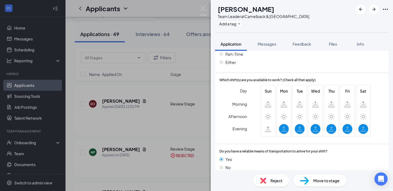
scroll to position [354, 0]
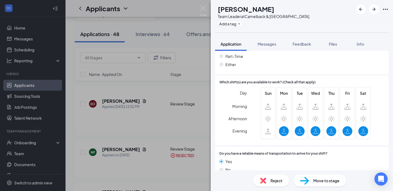
click at [277, 181] on span "Reject" at bounding box center [277, 181] width 12 height 6
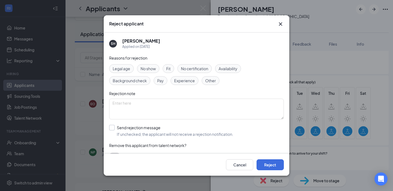
click at [114, 128] on div at bounding box center [111, 127] width 5 height 5
click at [114, 128] on input "Send rejection message If unchecked, the applicant will not receive a rejection…" at bounding box center [171, 131] width 124 height 12
checkbox input "true"
click at [266, 165] on button "Reject" at bounding box center [270, 164] width 27 height 11
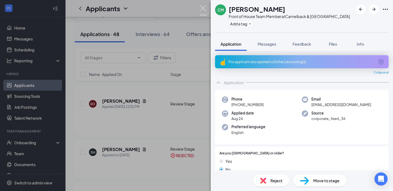
click at [203, 8] on img at bounding box center [203, 10] width 7 height 11
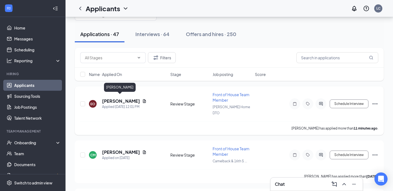
click at [118, 98] on h5 "[PERSON_NAME]" at bounding box center [121, 101] width 38 height 6
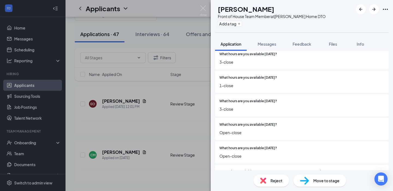
scroll to position [497, 0]
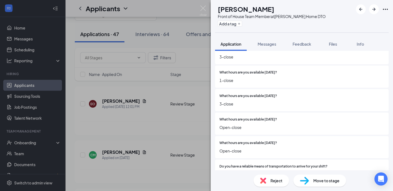
click at [274, 179] on span "Reject" at bounding box center [277, 181] width 12 height 6
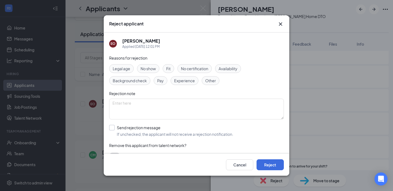
click at [112, 128] on input "Send rejection message If unchecked, the applicant will not receive a rejection…" at bounding box center [171, 131] width 124 height 12
checkbox input "true"
click at [271, 164] on button "Reject" at bounding box center [270, 164] width 27 height 11
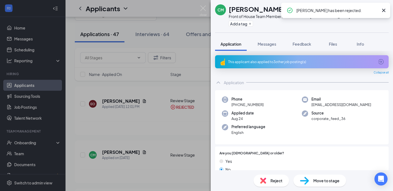
click at [385, 9] on icon "Cross" at bounding box center [384, 10] width 7 height 7
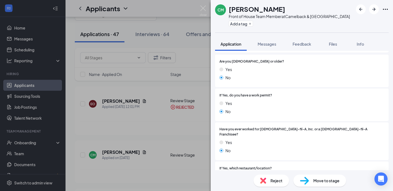
scroll to position [99, 0]
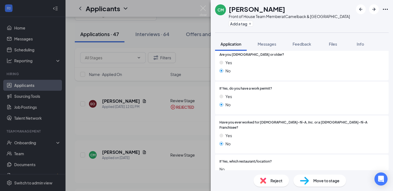
click at [272, 182] on span "Reject" at bounding box center [277, 181] width 12 height 6
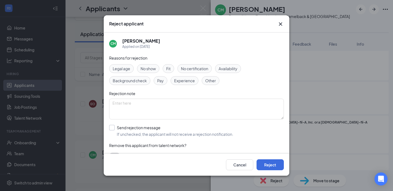
click at [114, 128] on div at bounding box center [111, 127] width 5 height 5
click at [114, 128] on input "Send rejection message If unchecked, the applicant will not receive a rejection…" at bounding box center [171, 131] width 124 height 12
checkbox input "true"
click at [265, 166] on button "Reject" at bounding box center [270, 164] width 27 height 11
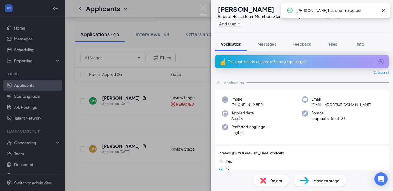
click at [385, 10] on icon "Cross" at bounding box center [383, 10] width 3 height 3
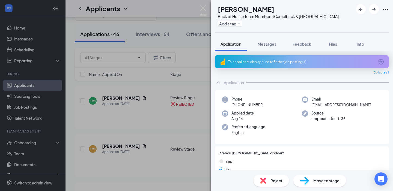
click at [275, 181] on span "Reject" at bounding box center [277, 181] width 12 height 6
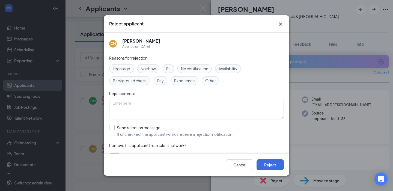
click at [113, 130] on div at bounding box center [111, 127] width 5 height 5
click at [113, 130] on input "Send rejection message If unchecked, the applicant will not receive a rejection…" at bounding box center [171, 131] width 124 height 12
checkbox input "true"
click at [268, 165] on button "Reject" at bounding box center [270, 164] width 27 height 11
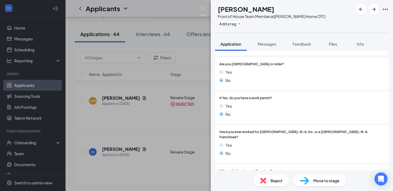
scroll to position [84, 0]
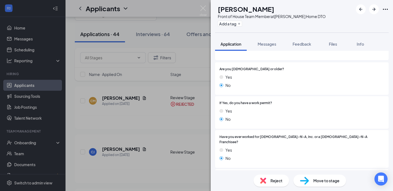
click at [274, 182] on span "Reject" at bounding box center [277, 181] width 12 height 6
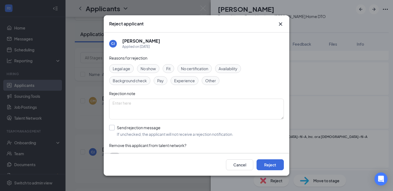
click at [111, 129] on div at bounding box center [111, 127] width 5 height 5
click at [111, 129] on input "Send rejection message If unchecked, the applicant will not receive a rejection…" at bounding box center [171, 131] width 124 height 12
checkbox input "true"
click at [271, 166] on button "Reject" at bounding box center [270, 164] width 27 height 11
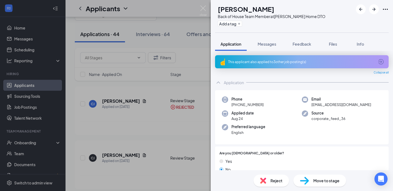
click at [273, 184] on div "Reject" at bounding box center [272, 181] width 36 height 12
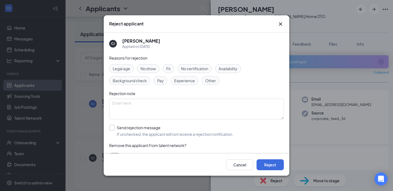
click at [111, 128] on input "Send rejection message If unchecked, the applicant will not receive a rejection…" at bounding box center [171, 131] width 124 height 12
checkbox input "true"
click at [272, 167] on button "Reject" at bounding box center [270, 164] width 27 height 11
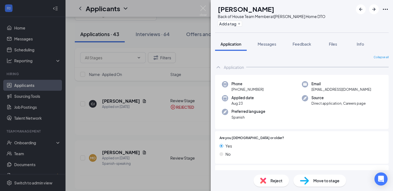
click at [271, 181] on span "Reject" at bounding box center [277, 181] width 12 height 6
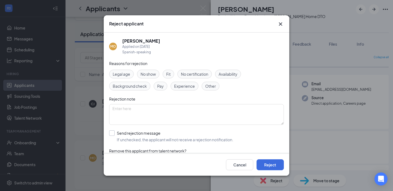
click at [112, 135] on div at bounding box center [111, 132] width 5 height 5
click at [112, 135] on input "Send rejection message If unchecked, the applicant will not receive a rejection…" at bounding box center [171, 136] width 124 height 12
checkbox input "true"
click at [261, 161] on button "Reject" at bounding box center [270, 164] width 27 height 11
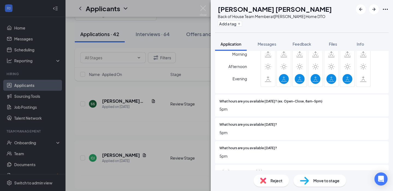
scroll to position [435, 0]
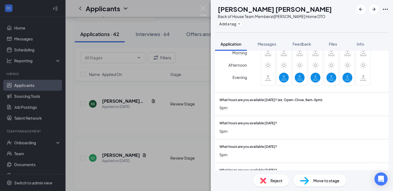
click at [279, 180] on span "Reject" at bounding box center [277, 181] width 12 height 6
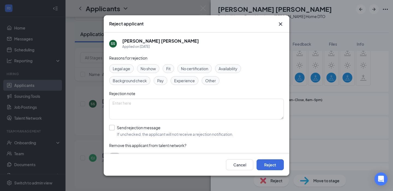
click at [111, 128] on input "Send rejection message If unchecked, the applicant will not receive a rejection…" at bounding box center [171, 131] width 124 height 12
checkbox input "true"
click at [271, 164] on button "Reject" at bounding box center [270, 164] width 27 height 11
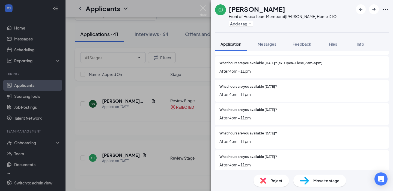
scroll to position [442, 0]
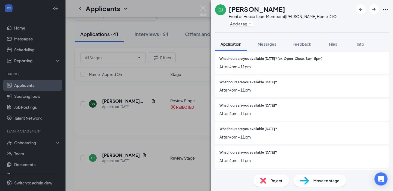
click at [276, 178] on span "Reject" at bounding box center [277, 181] width 12 height 6
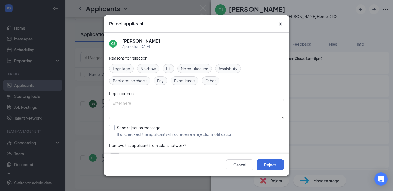
click at [114, 129] on div at bounding box center [111, 127] width 5 height 5
click at [114, 129] on input "Send rejection message If unchecked, the applicant will not receive a rejection…" at bounding box center [171, 131] width 124 height 12
checkbox input "true"
click at [277, 164] on button "Reject" at bounding box center [270, 164] width 27 height 11
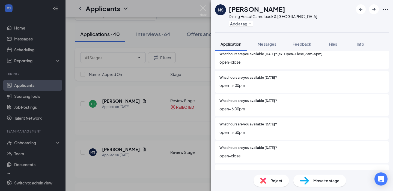
scroll to position [465, 0]
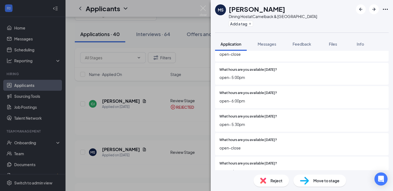
click at [278, 179] on span "Reject" at bounding box center [277, 181] width 12 height 6
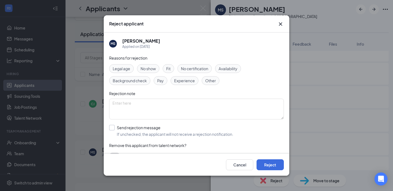
click at [111, 131] on label "Send rejection message If unchecked, the applicant will not receive a rejection…" at bounding box center [171, 131] width 124 height 12
click at [111, 131] on input "Send rejection message If unchecked, the applicant will not receive a rejection…" at bounding box center [171, 131] width 124 height 12
checkbox input "true"
click at [269, 166] on button "Reject" at bounding box center [270, 164] width 27 height 11
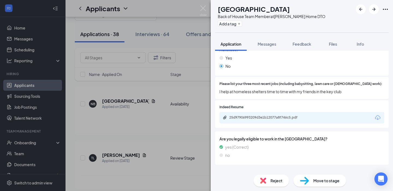
scroll to position [161, 0]
click at [274, 180] on span "Reject" at bounding box center [277, 181] width 12 height 6
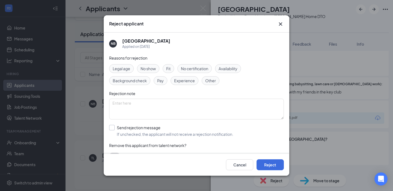
click at [116, 128] on label "Send rejection message If unchecked, the applicant will not receive a rejection…" at bounding box center [171, 131] width 124 height 12
click at [116, 128] on input "Send rejection message If unchecked, the applicant will not receive a rejection…" at bounding box center [171, 131] width 124 height 12
checkbox input "true"
click at [273, 168] on button "Reject" at bounding box center [270, 164] width 27 height 11
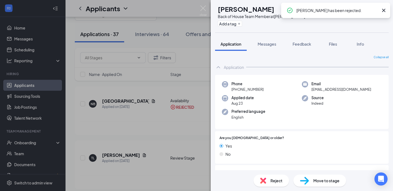
click at [383, 11] on icon "Cross" at bounding box center [383, 10] width 3 height 3
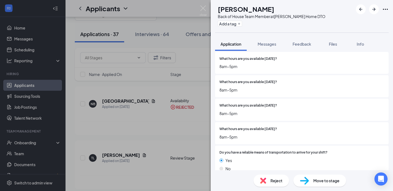
scroll to position [459, 0]
